Goal: Transaction & Acquisition: Purchase product/service

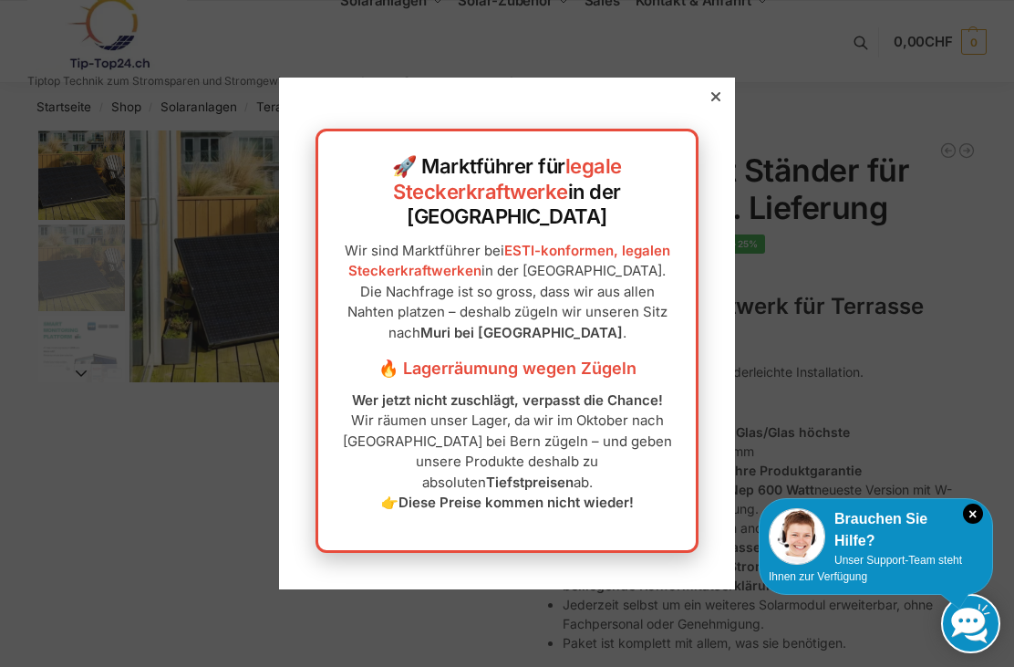
click at [692, 130] on div "🚀 Marktführer für legale Steckerkraftwerke in der [GEOGRAPHIC_DATA] Wir sind Ma…" at bounding box center [507, 333] width 456 height 511
click at [728, 130] on div "🚀 Marktführer für legale Steckerkraftwerke in der [GEOGRAPHIC_DATA] Wir sind Ma…" at bounding box center [507, 333] width 456 height 511
click at [714, 105] on div at bounding box center [716, 96] width 16 height 16
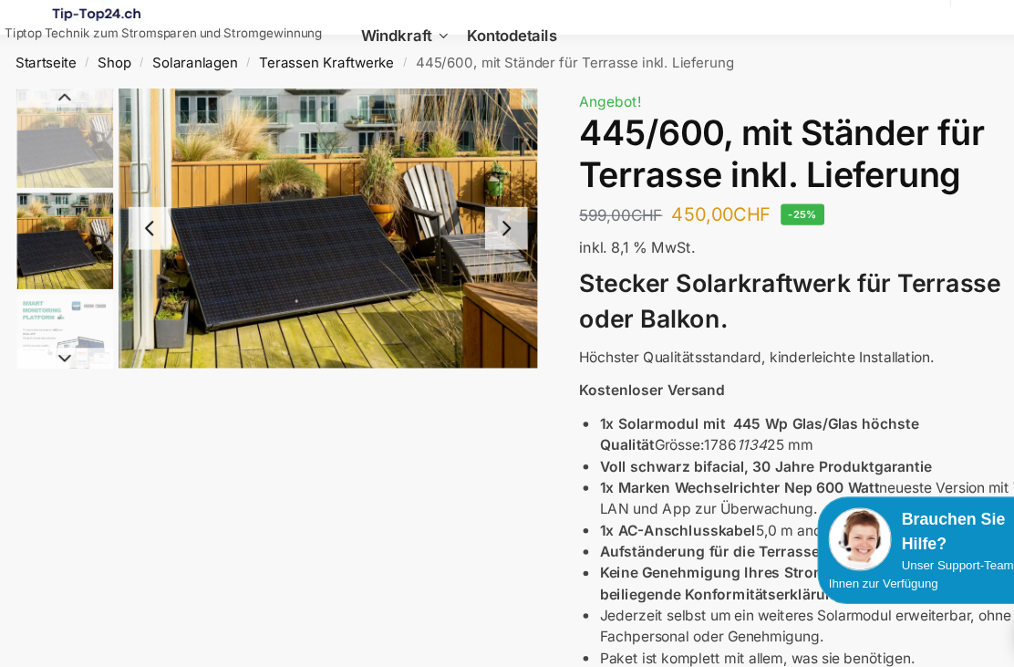
click at [142, 237] on button "Previous slide" at bounding box center [158, 256] width 38 height 38
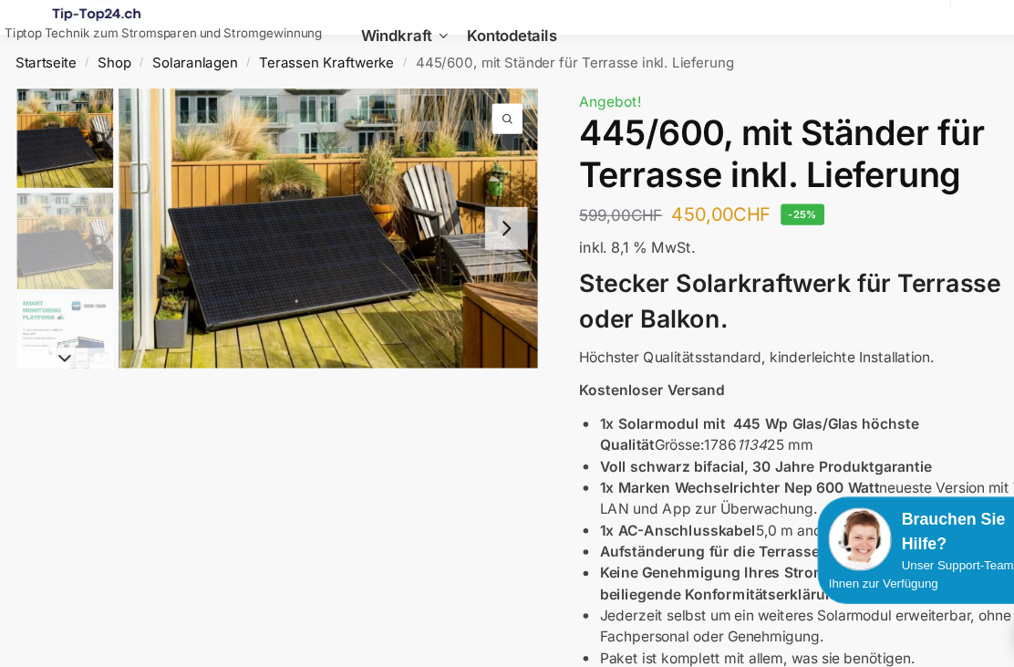
click at [146, 215] on img "1 / 11" at bounding box center [319, 256] width 378 height 252
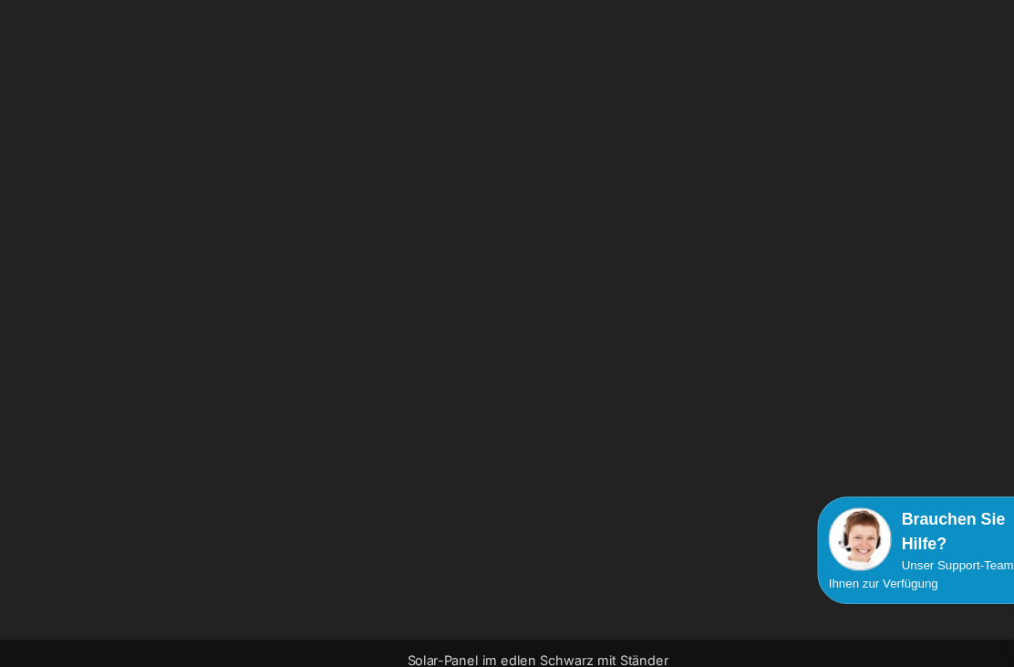
click at [139, 216] on div at bounding box center [507, 333] width 1000 height 667
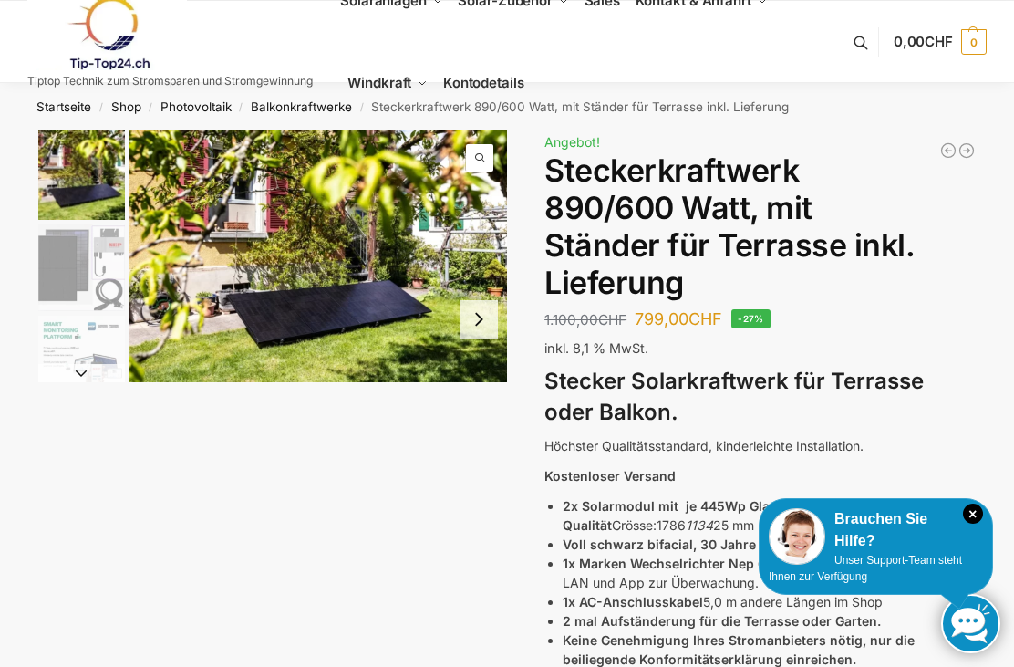
click at [60, 200] on img "1 / 10" at bounding box center [81, 174] width 87 height 89
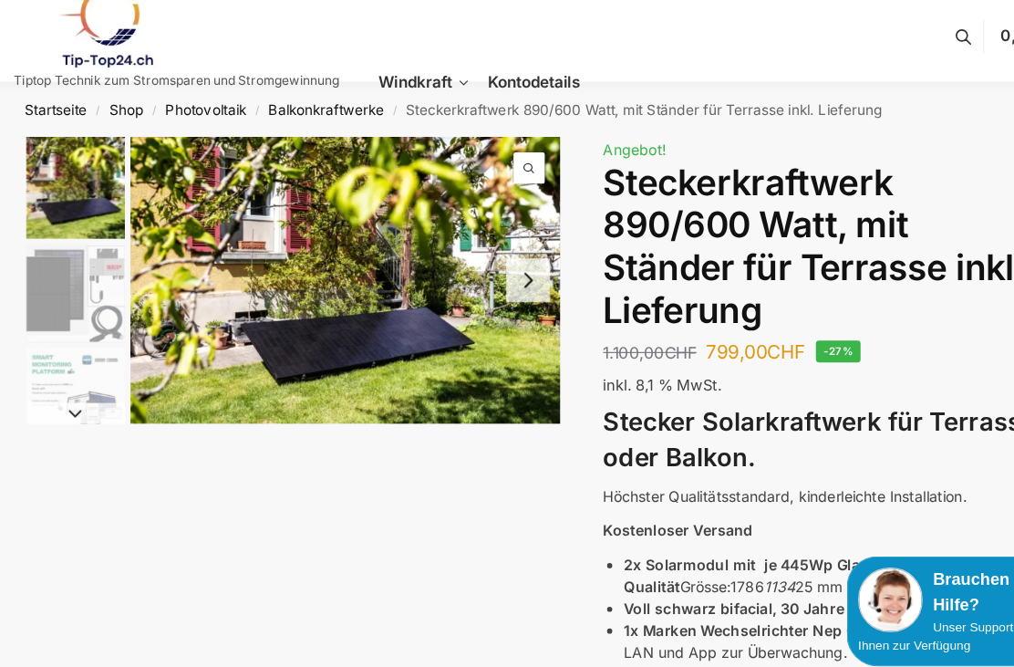
click at [73, 364] on button "Next slide" at bounding box center [81, 373] width 87 height 18
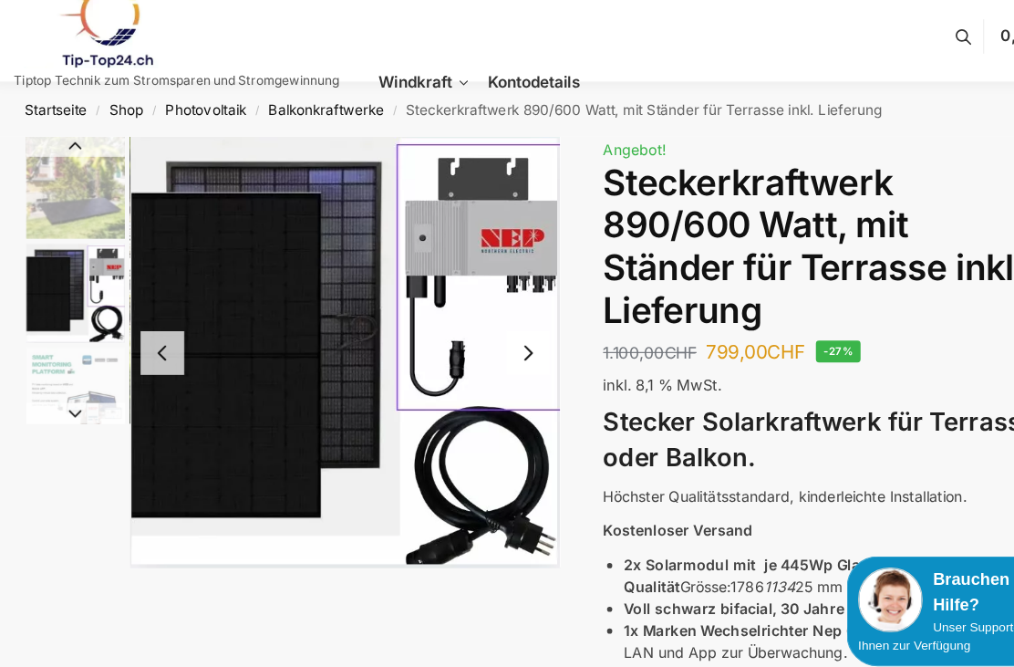
click at [59, 284] on img "2 / 10" at bounding box center [81, 267] width 87 height 87
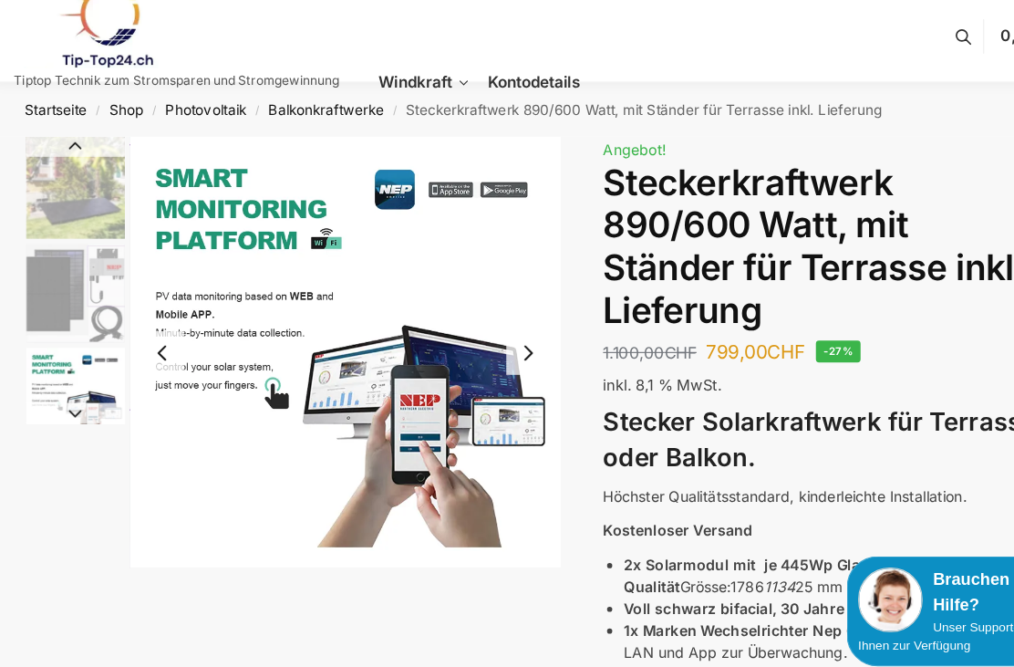
click at [71, 337] on img "3 / 10" at bounding box center [81, 359] width 87 height 87
click at [66, 341] on img "3 / 10" at bounding box center [81, 359] width 87 height 87
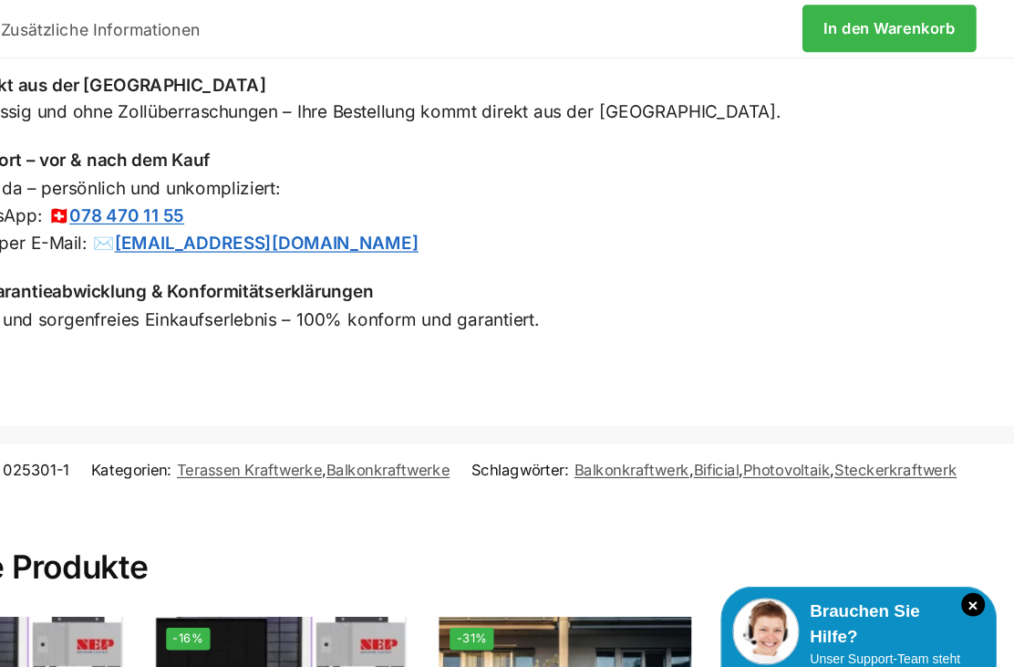
scroll to position [1809, 0]
